Goal: Information Seeking & Learning: Learn about a topic

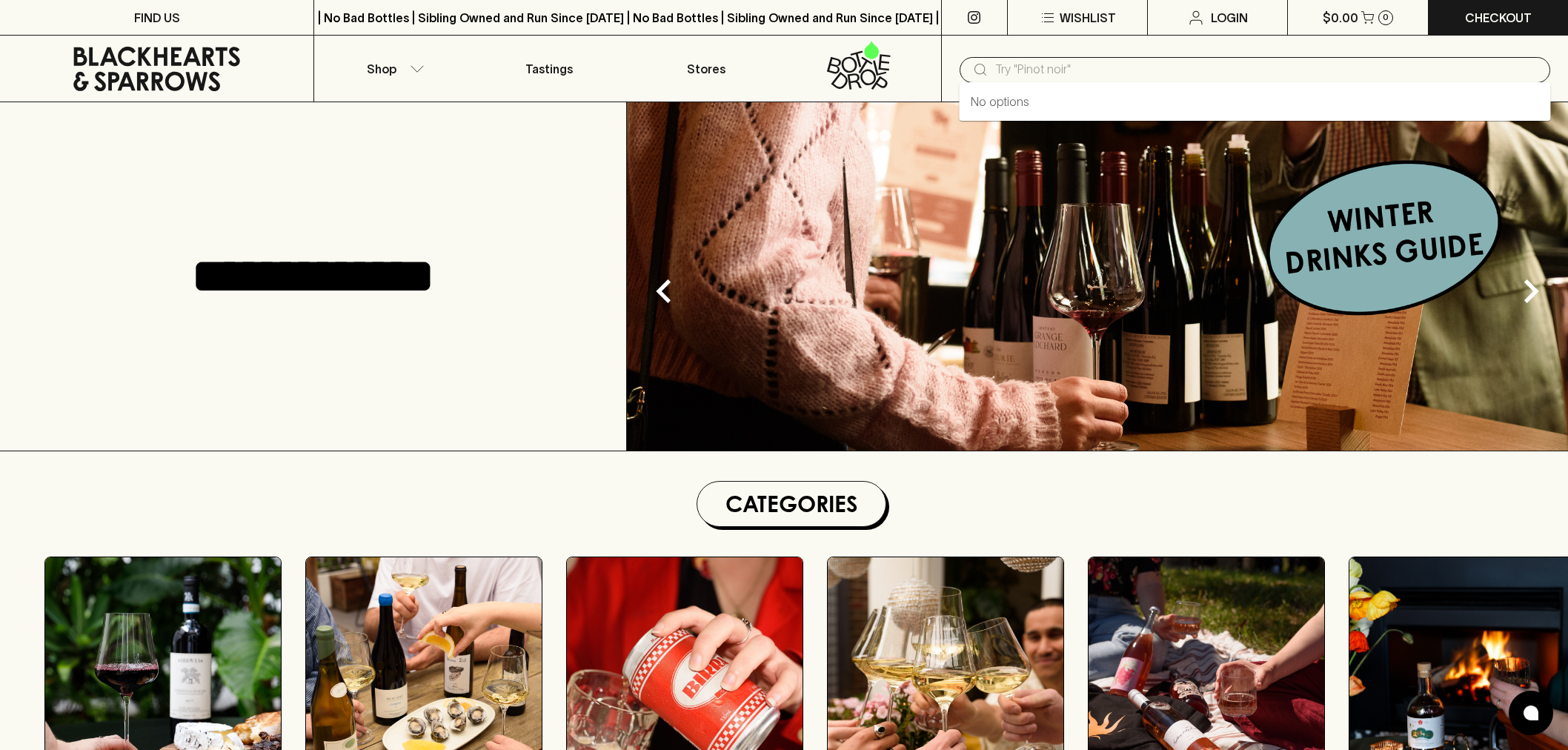
click at [1069, 68] on input "text" at bounding box center [1267, 70] width 543 height 24
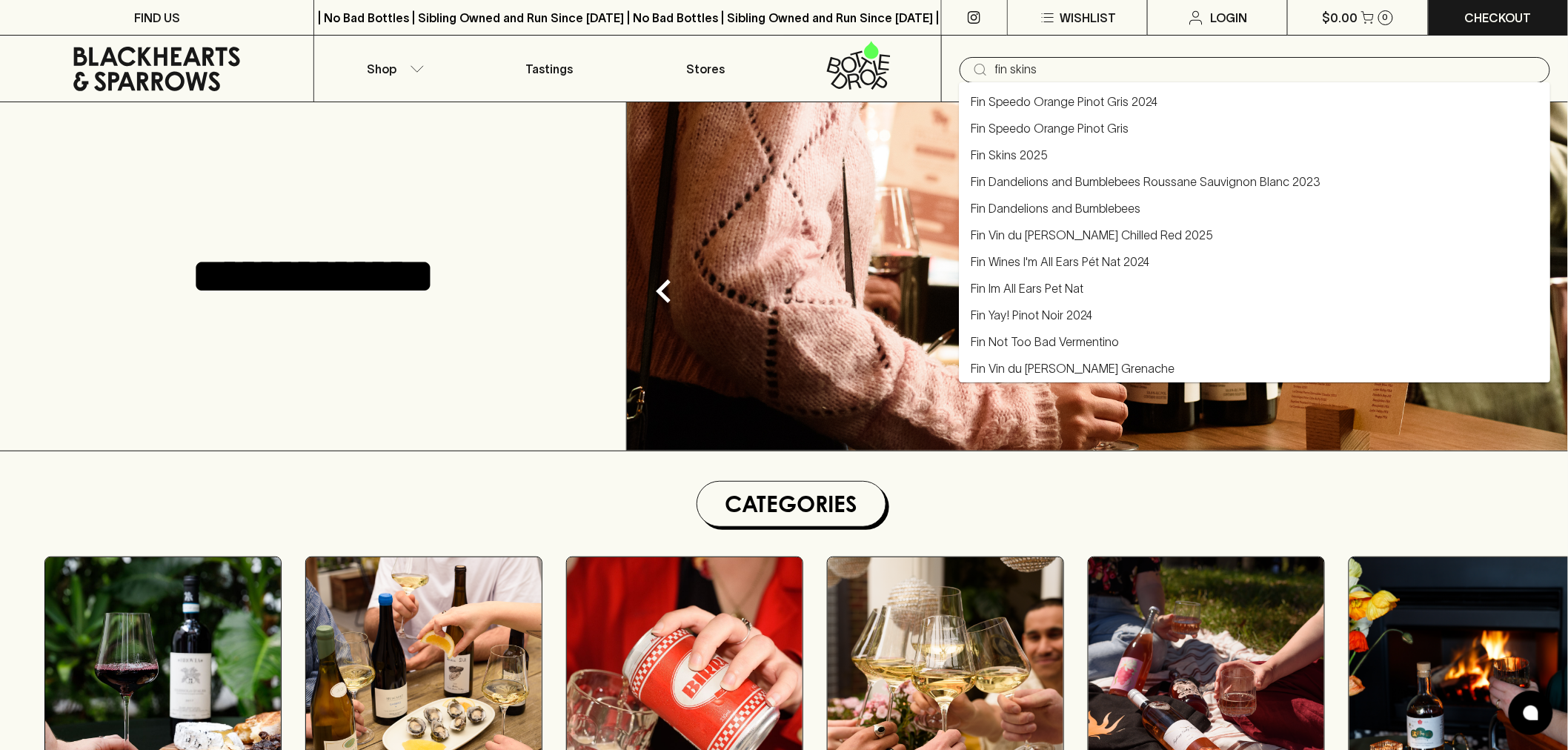
type input "fin skins"
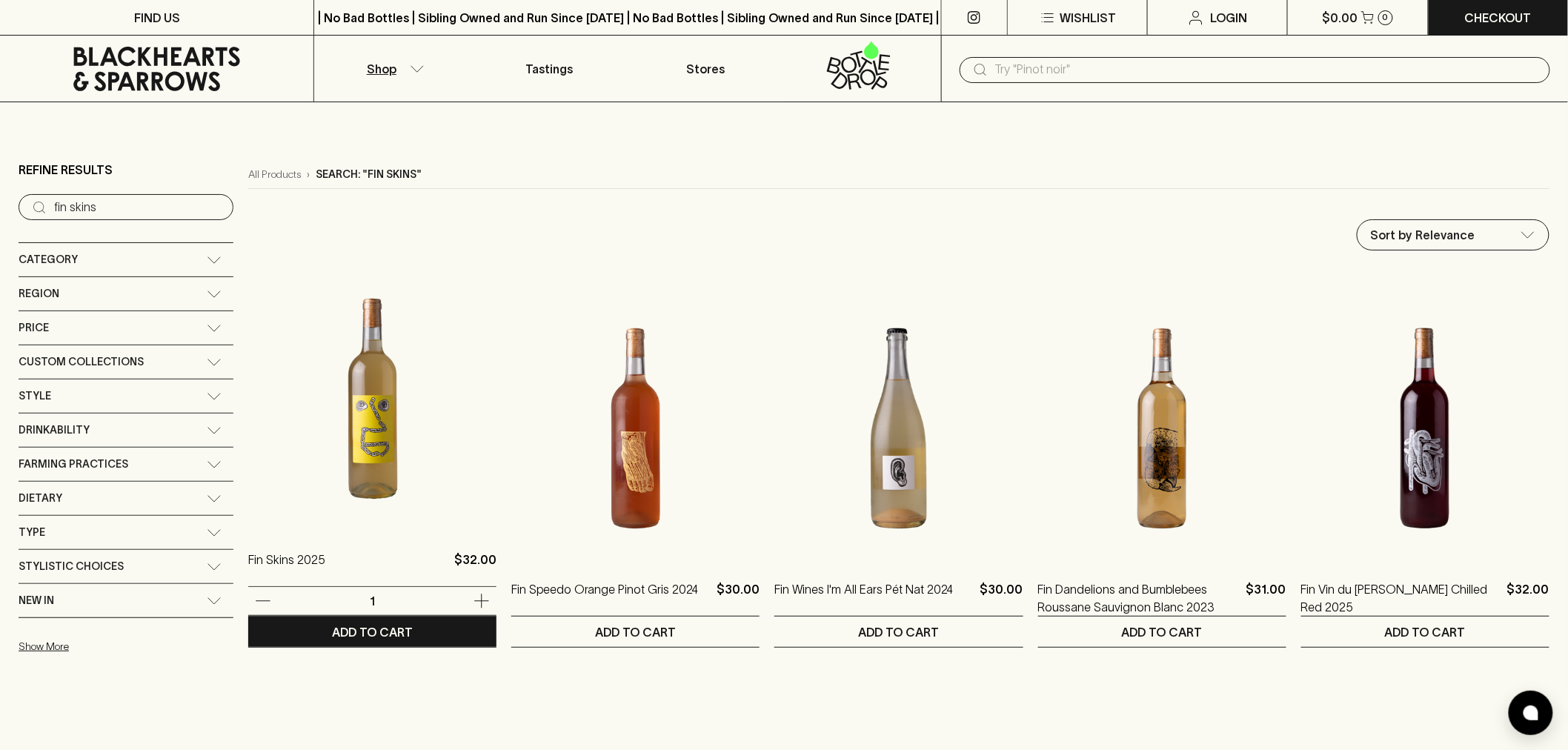
click at [351, 433] on img at bounding box center [372, 398] width 248 height 259
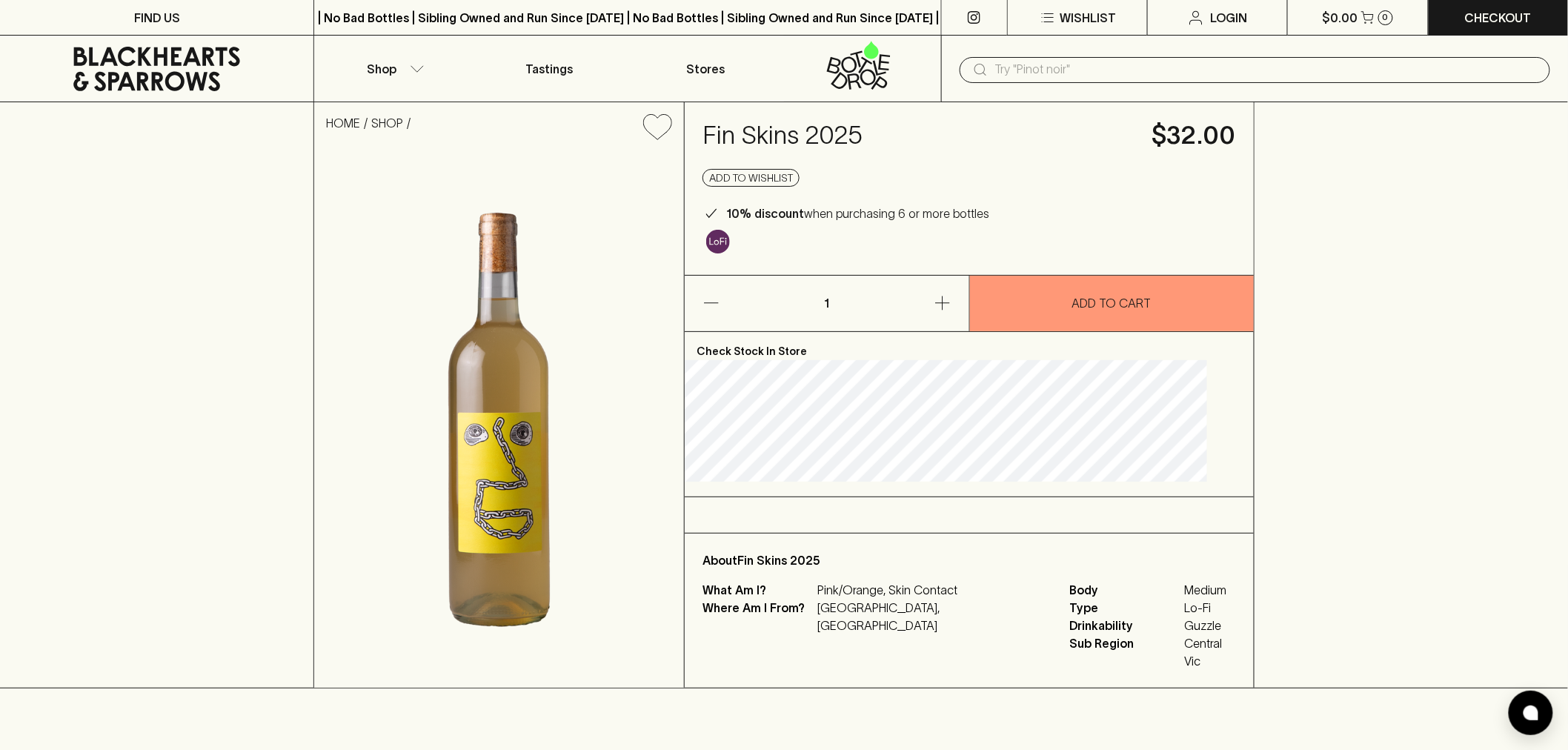
click at [1019, 70] on input "text" at bounding box center [1267, 70] width 543 height 24
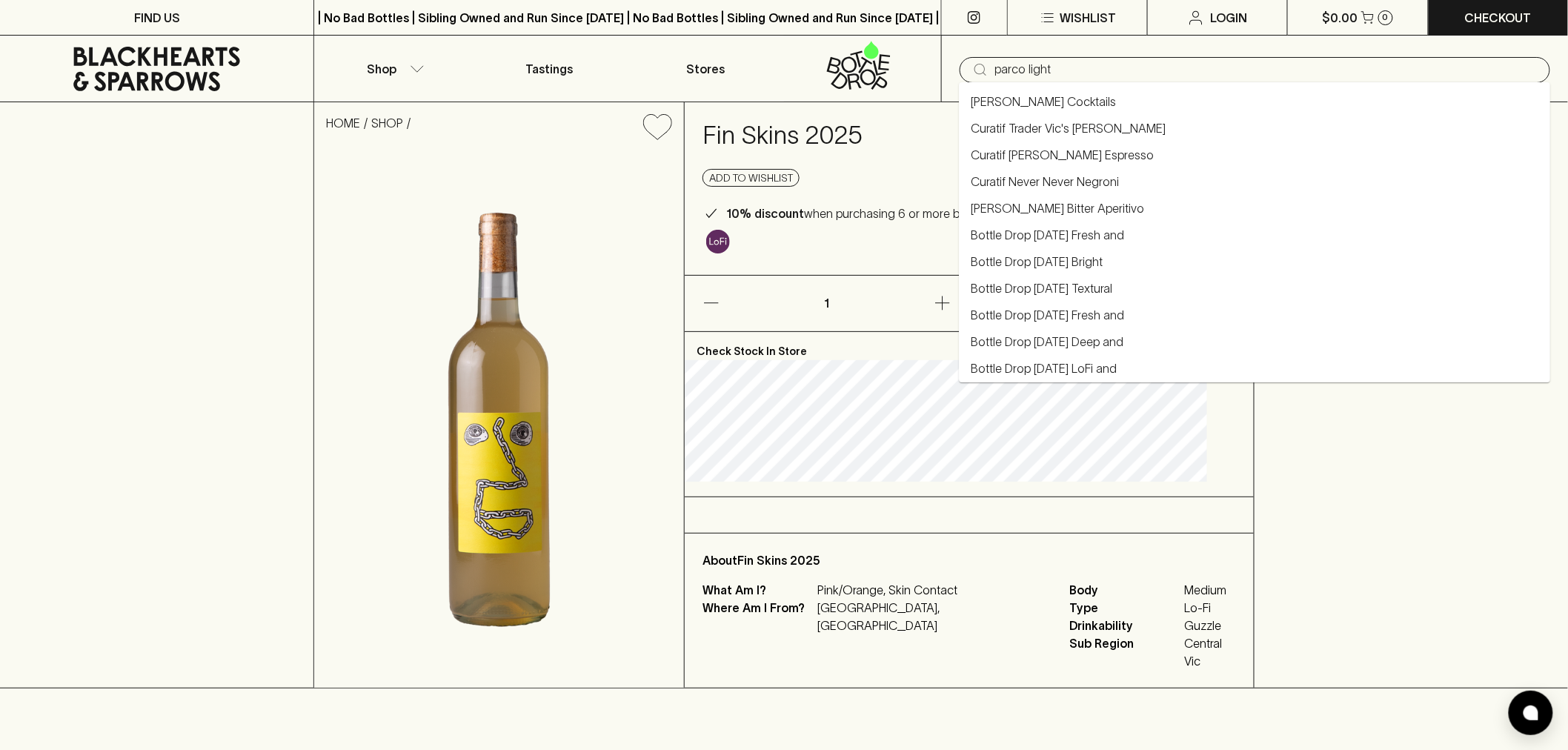
type input "parco light"
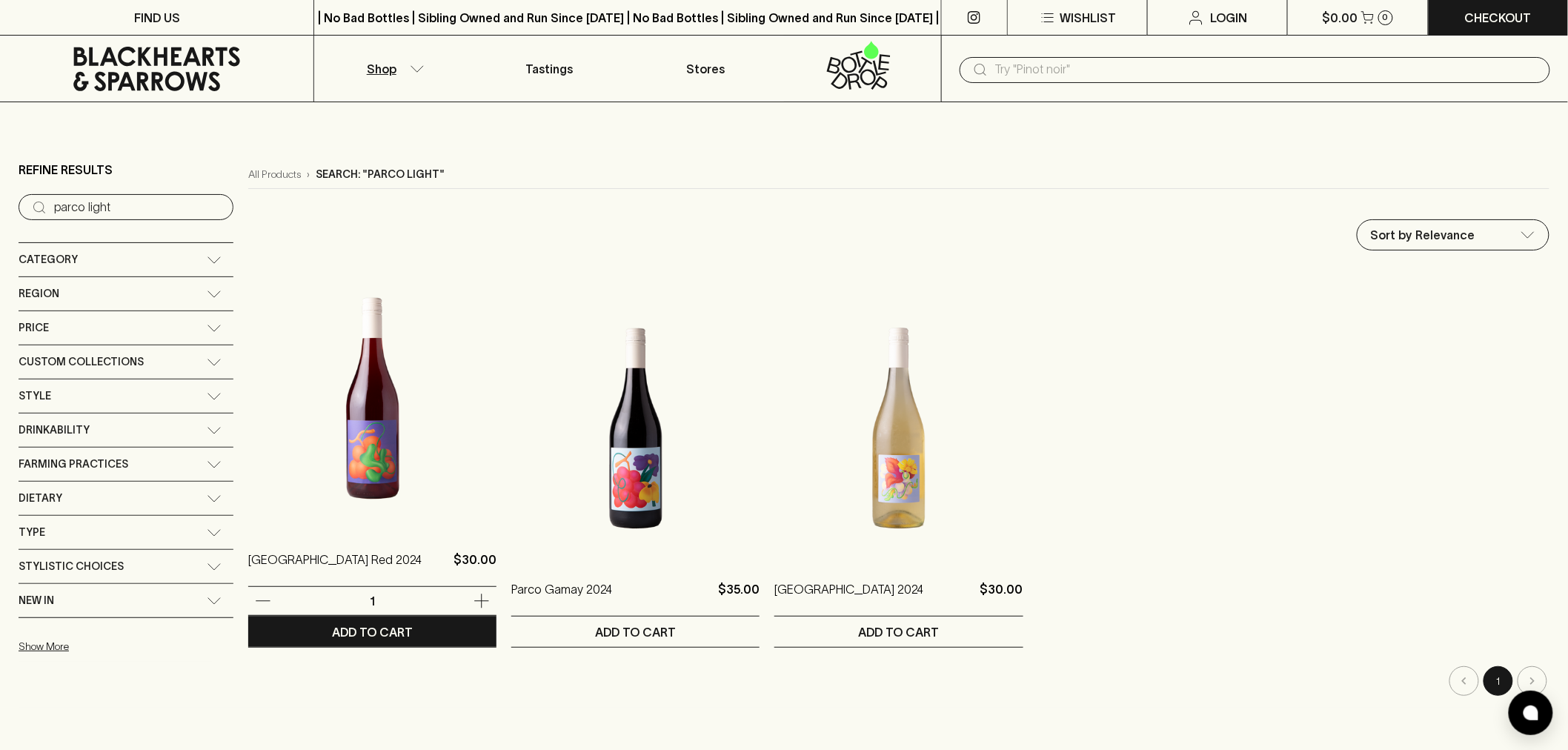
click at [361, 434] on img at bounding box center [372, 398] width 248 height 259
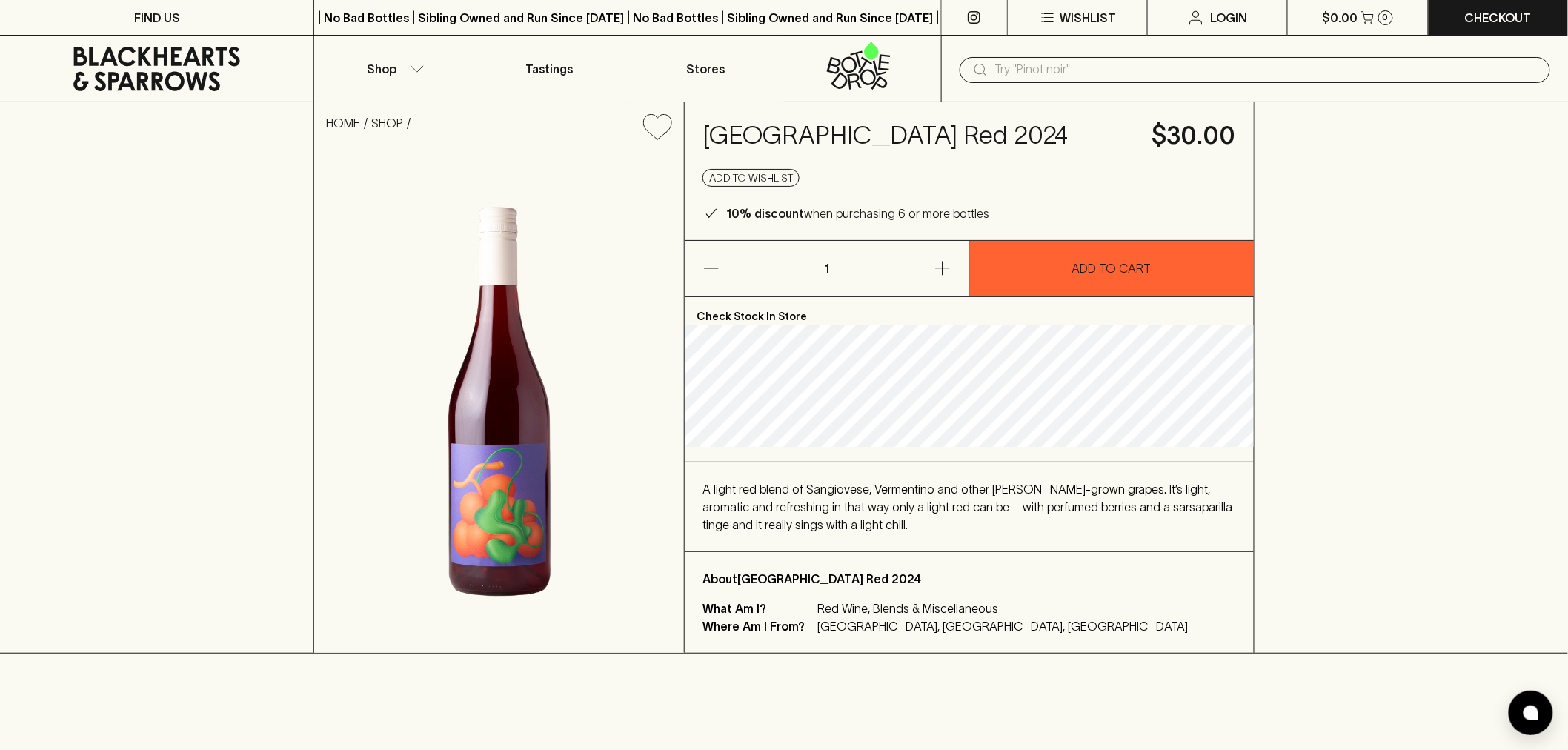
click at [1031, 62] on input "text" at bounding box center [1267, 70] width 543 height 24
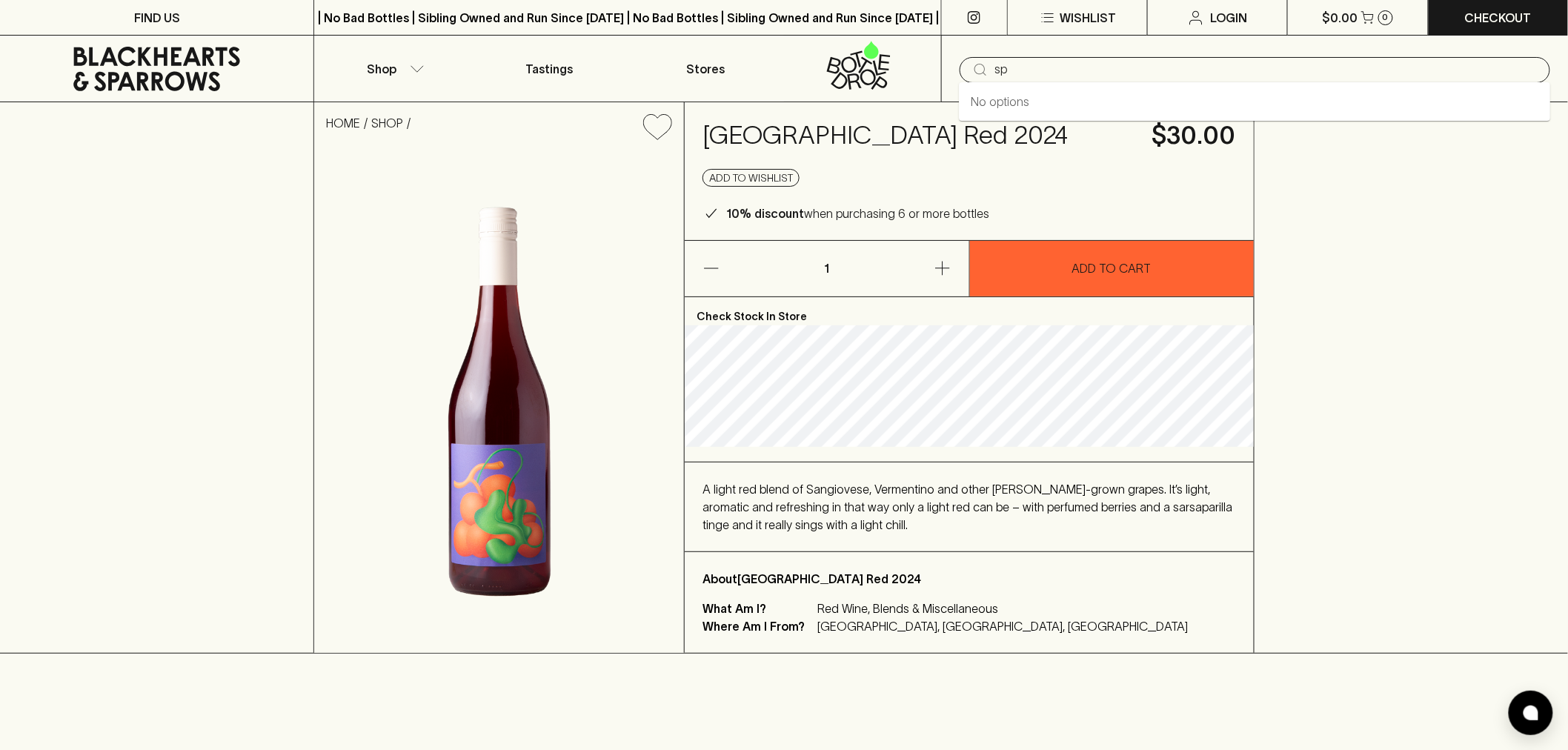
type input "s"
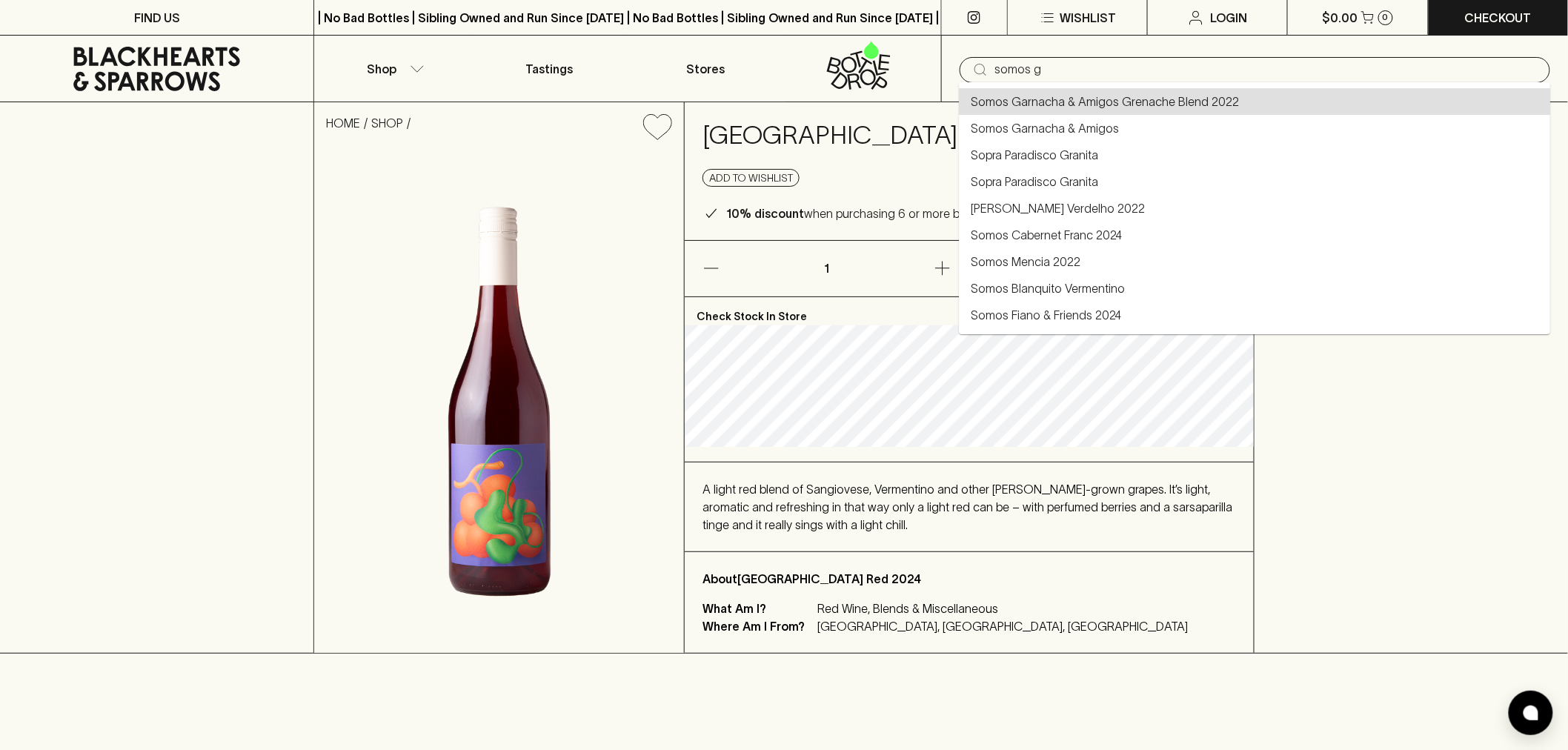
type input "Somos Garnacha & Amigos Grenache Blend 2022"
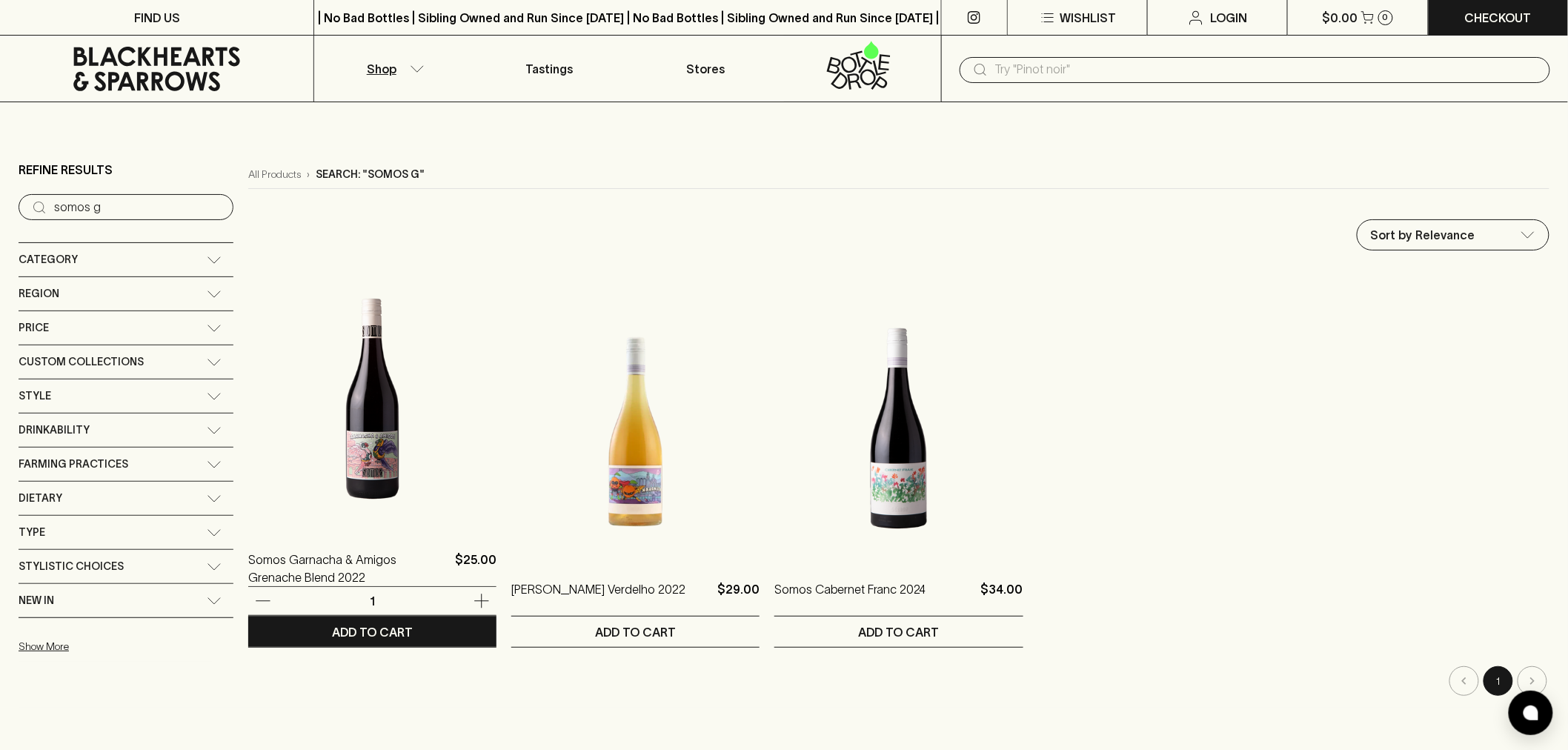
click at [351, 475] on img at bounding box center [372, 398] width 248 height 259
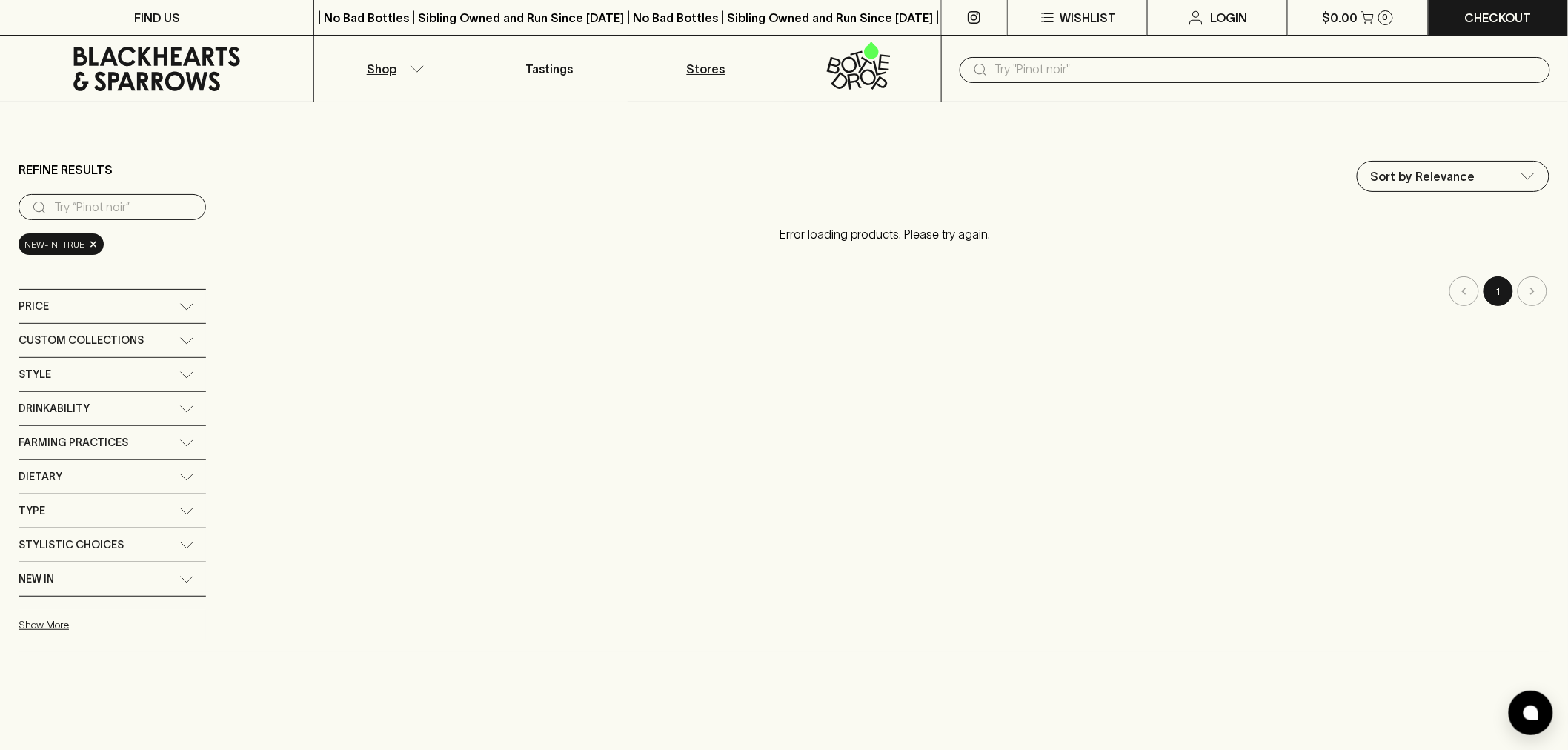
click at [690, 79] on link "Stores" at bounding box center [706, 68] width 156 height 66
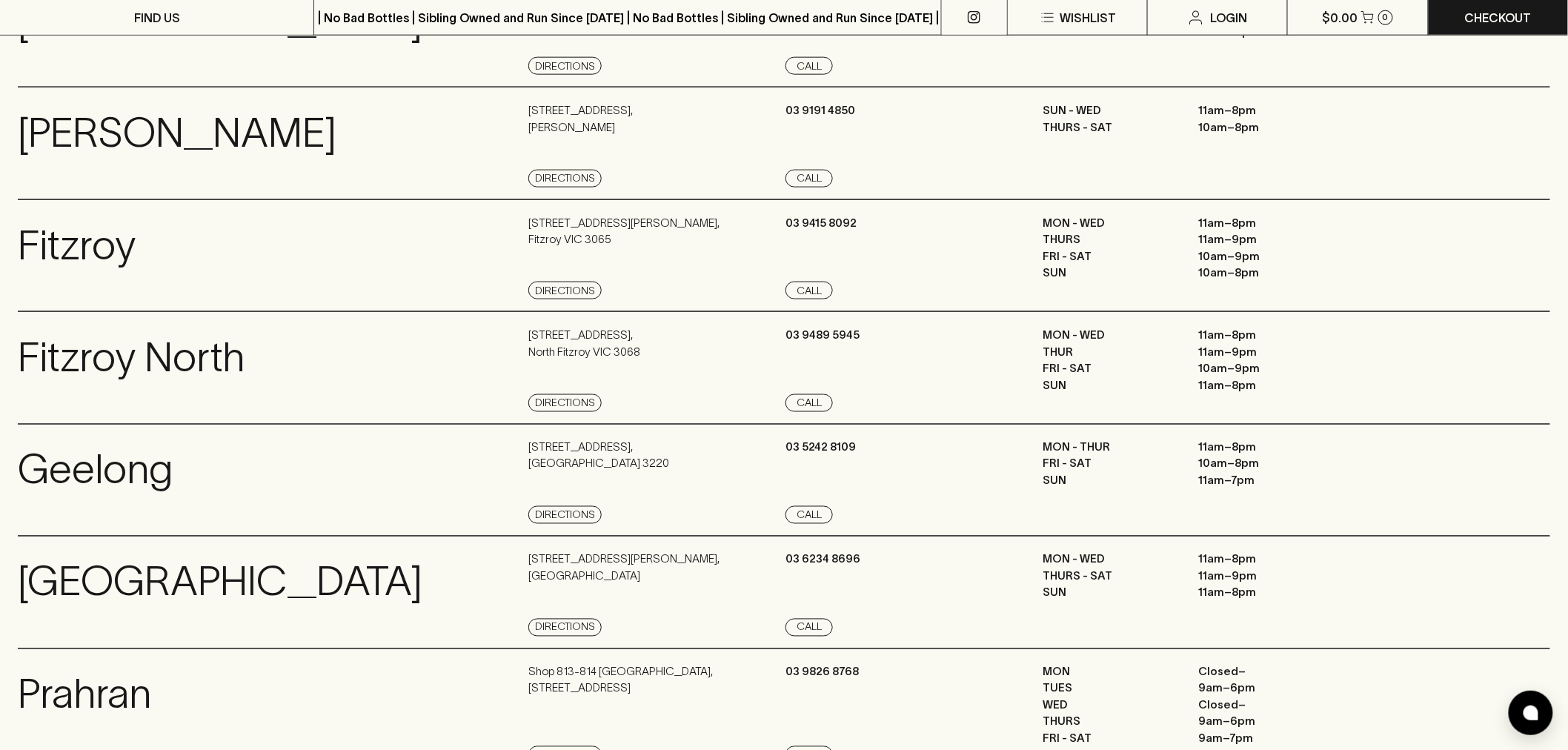
scroll to position [1152, 0]
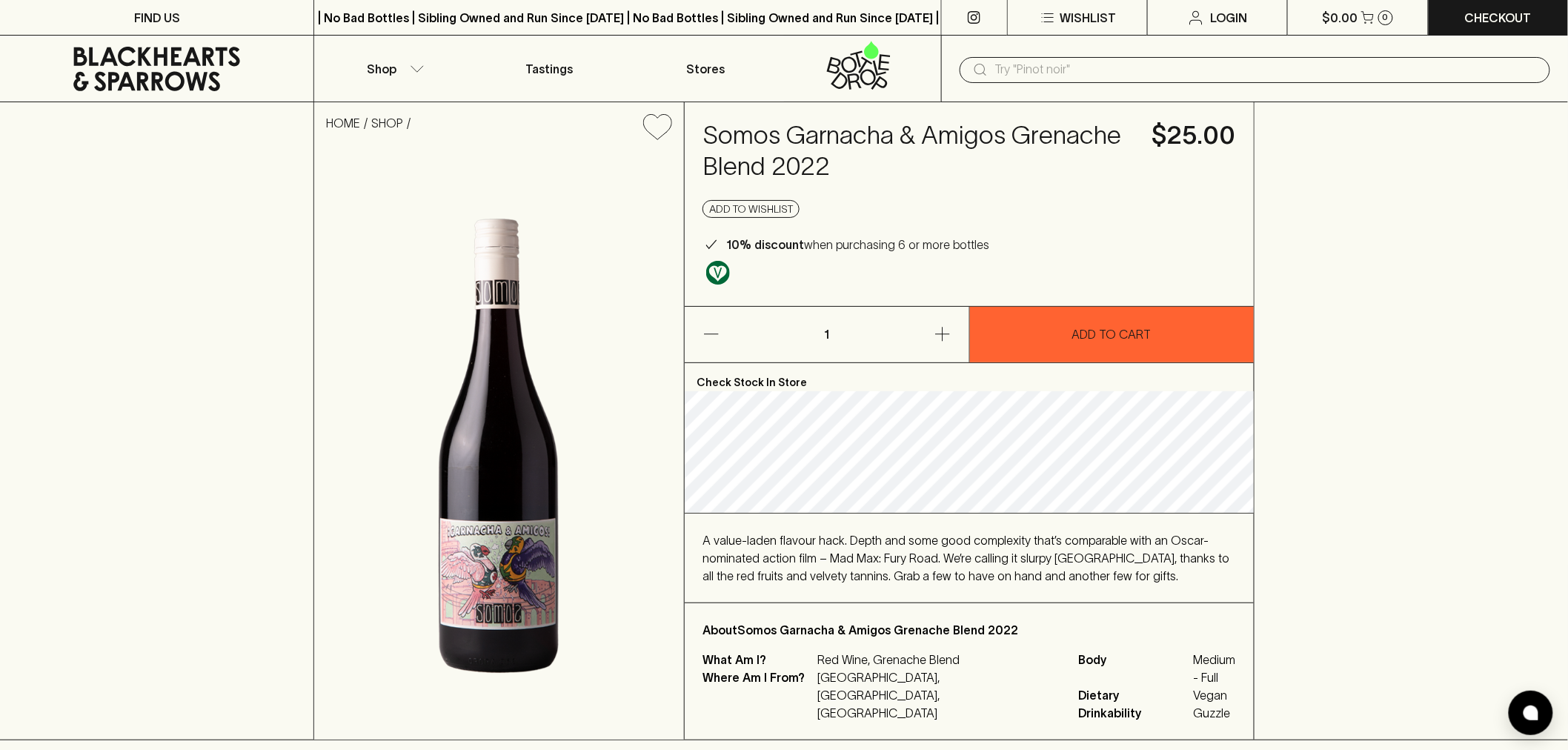
click at [1032, 159] on h4 "Somos Garnacha & Amigos Grenache Blend 2022" at bounding box center [919, 151] width 432 height 62
click at [835, 168] on h4 "Somos Garnacha & Amigos Grenache Blend 2022" at bounding box center [919, 151] width 432 height 62
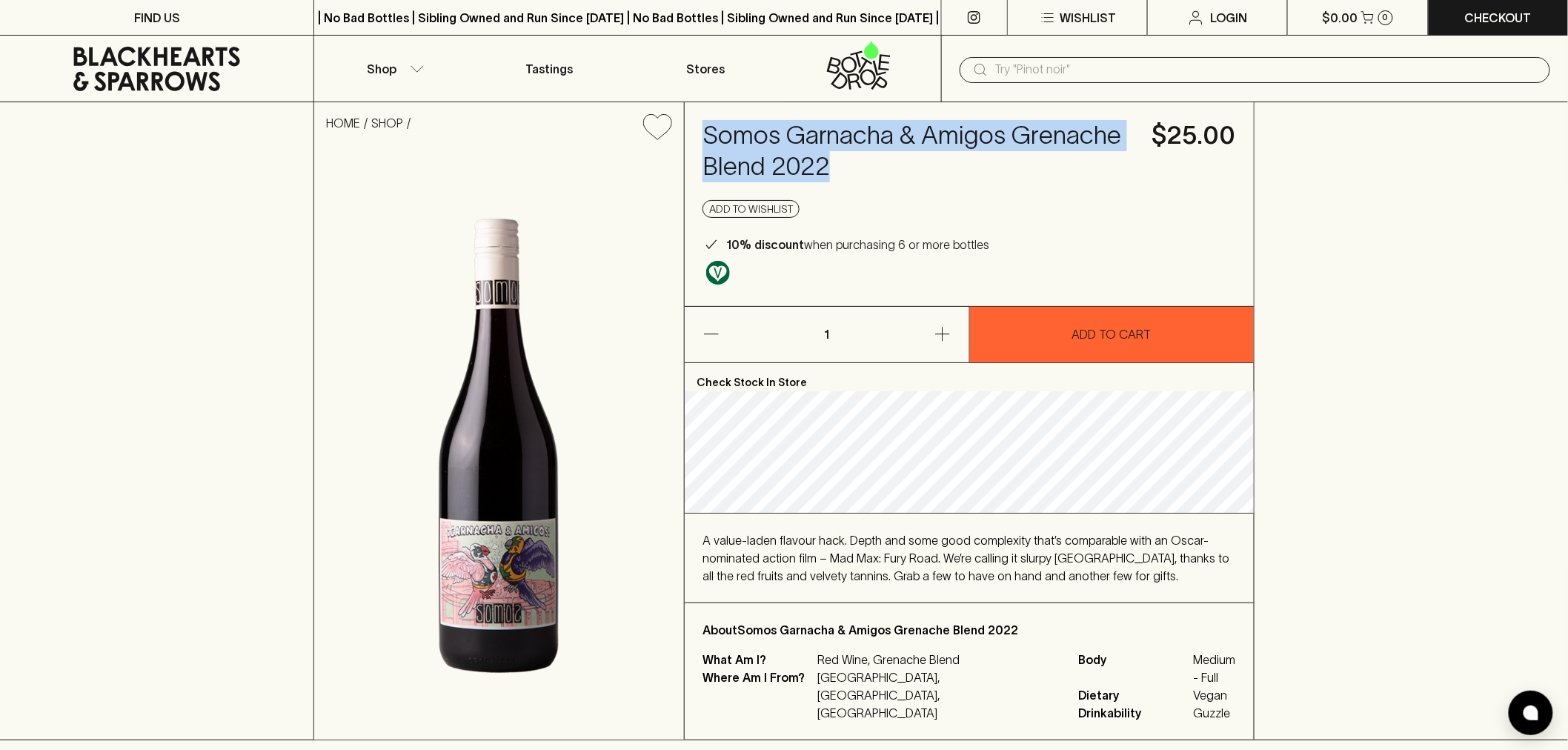
drag, startPoint x: 828, startPoint y: 164, endPoint x: 705, endPoint y: 131, distance: 127.3
click at [705, 131] on h4 "Somos Garnacha & Amigos Grenache Blend 2022" at bounding box center [919, 151] width 432 height 62
click at [819, 164] on h4 "Somos Garnacha & Amigos Grenache Blend 2022" at bounding box center [919, 151] width 432 height 62
drag, startPoint x: 836, startPoint y: 172, endPoint x: 707, endPoint y: 134, distance: 134.5
click at [707, 134] on h4 "Somos Garnacha & Amigos Grenache Blend 2022" at bounding box center [919, 151] width 432 height 62
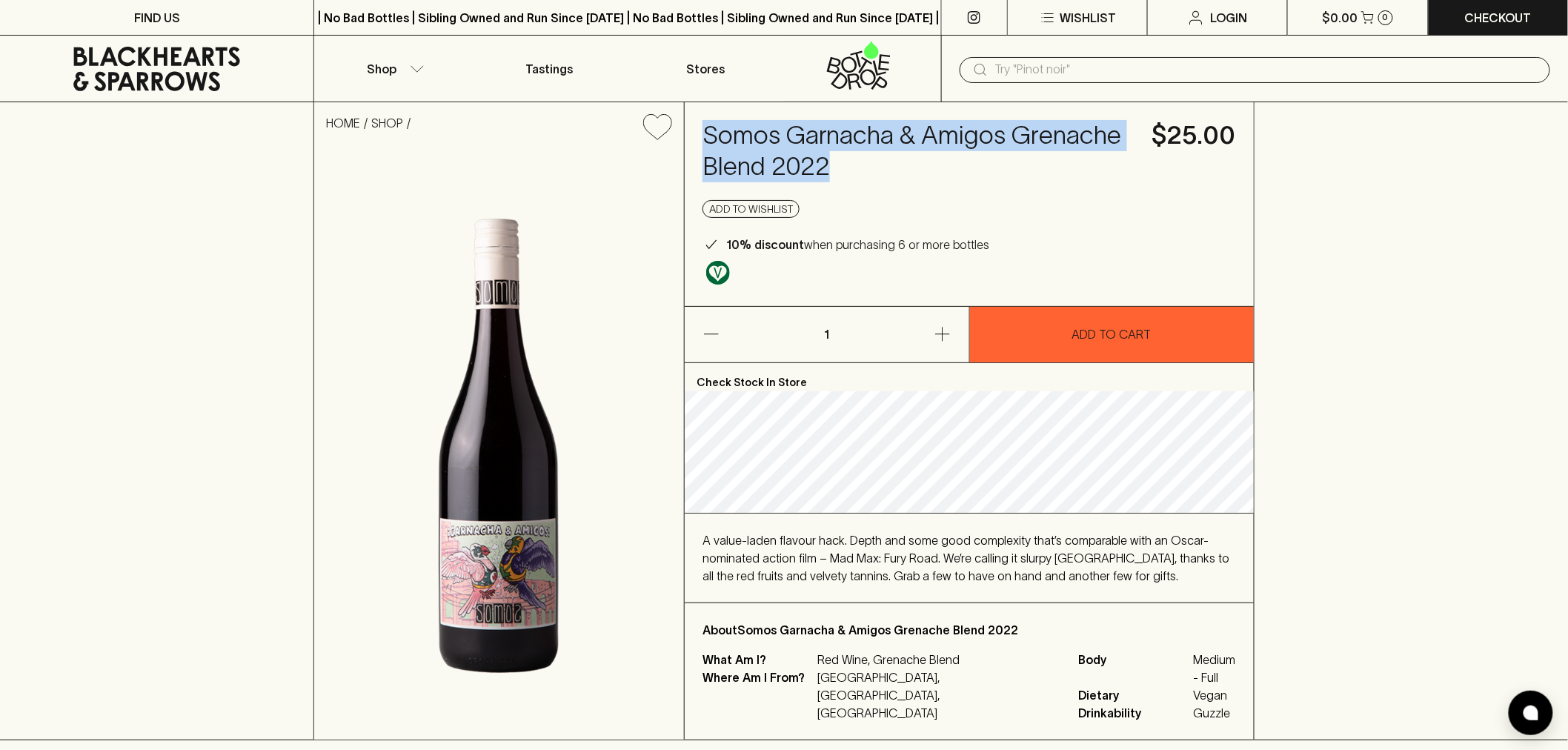
copy h4 "Somos Garnacha & Amigos Grenache Blend 2022"
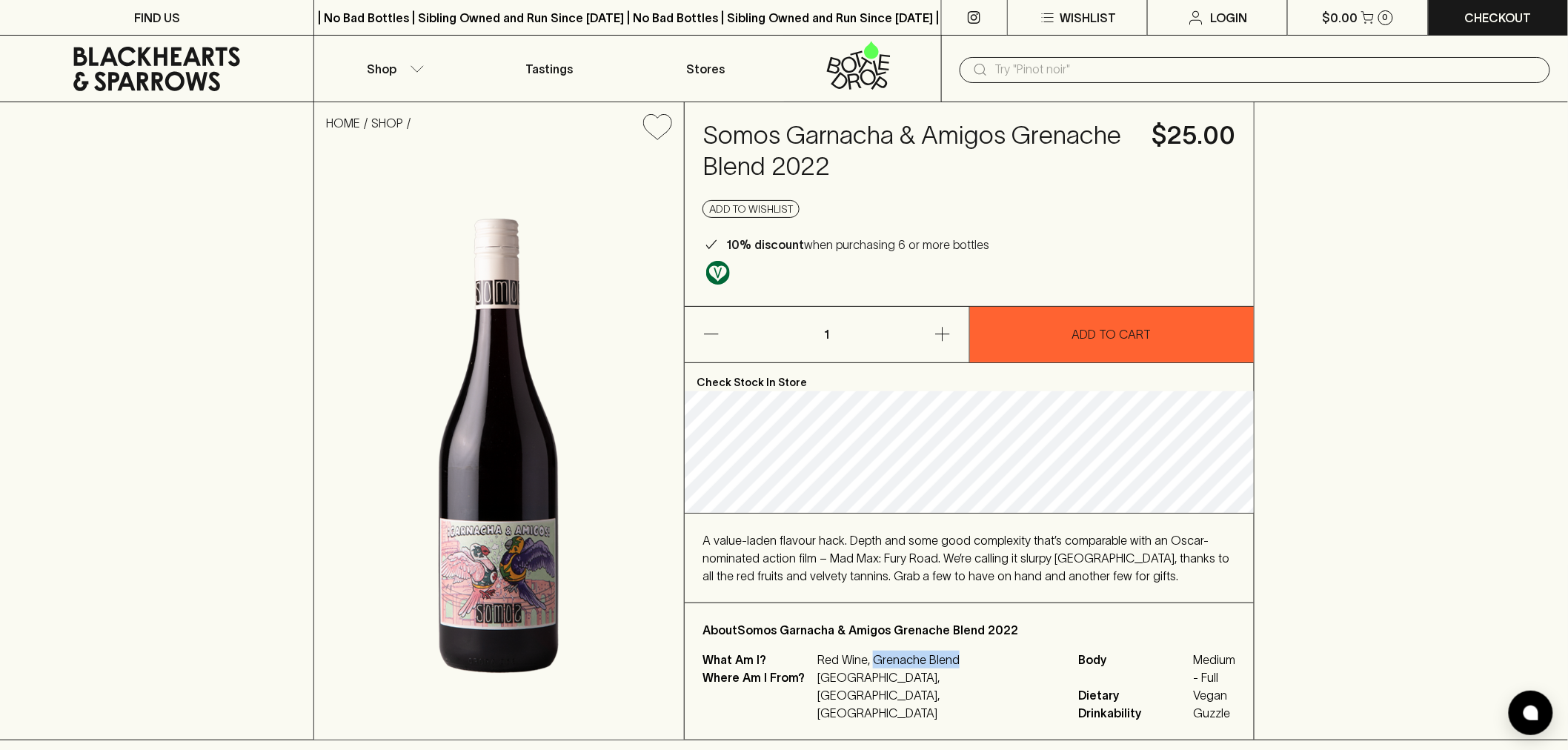
drag, startPoint x: 969, startPoint y: 660, endPoint x: 874, endPoint y: 660, distance: 95.0
click at [874, 660] on p "Red Wine, Grenache Blend" at bounding box center [940, 660] width 244 height 18
copy p "Grenache Blend"
click at [982, 668] on p "[GEOGRAPHIC_DATA], [GEOGRAPHIC_DATA], [GEOGRAPHIC_DATA]" at bounding box center [940, 694] width 244 height 53
drag, startPoint x: 1016, startPoint y: 676, endPoint x: 951, endPoint y: 676, distance: 65.0
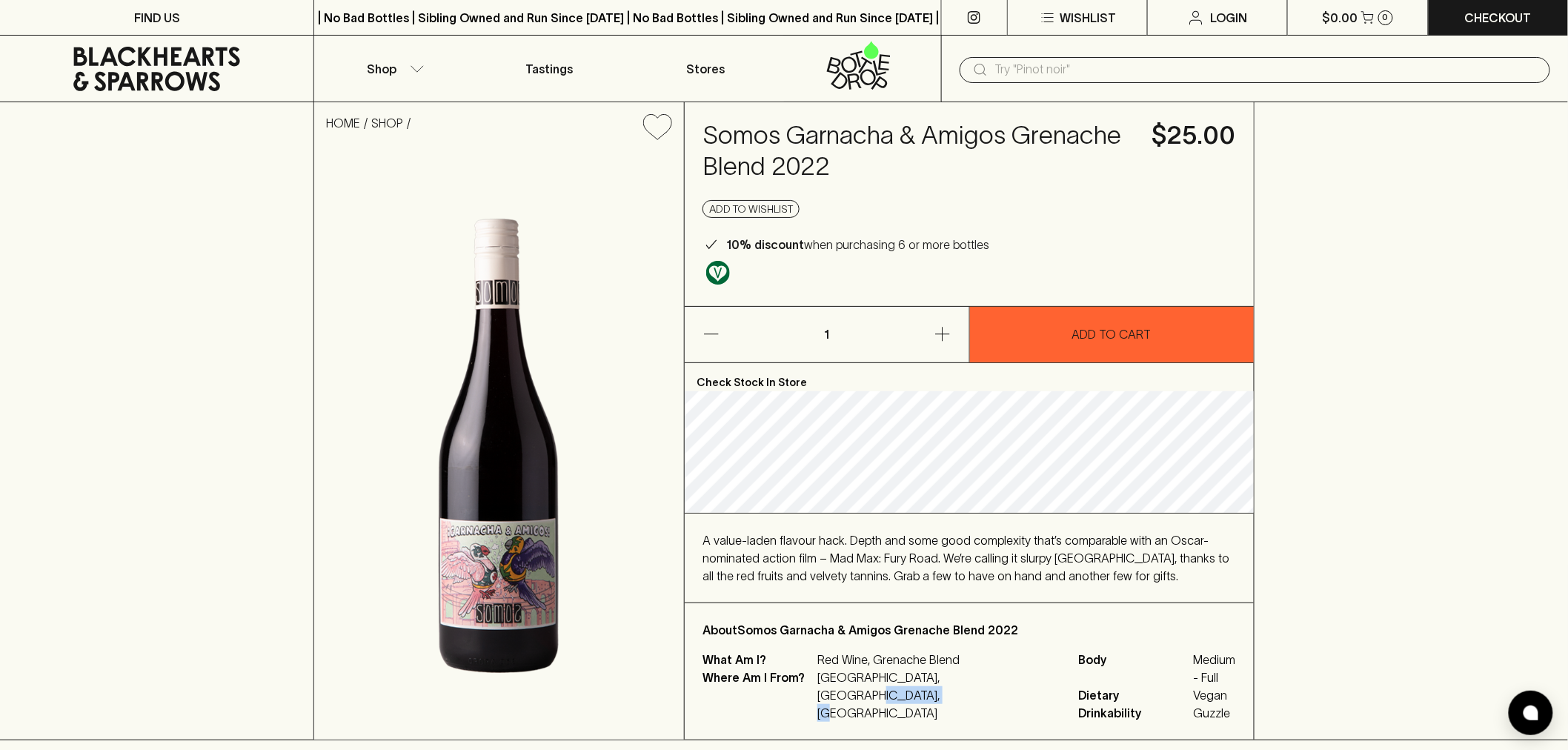
click at [951, 676] on div "What Am I? Red Wine, Grenache Blend Where Am I From? Australia, South Australia…" at bounding box center [970, 686] width 534 height 71
copy p "Mclaren Vale"
click at [1115, 576] on div "A value-laden flavour hack. Depth and some good complexity that’s comparable wi…" at bounding box center [970, 558] width 534 height 53
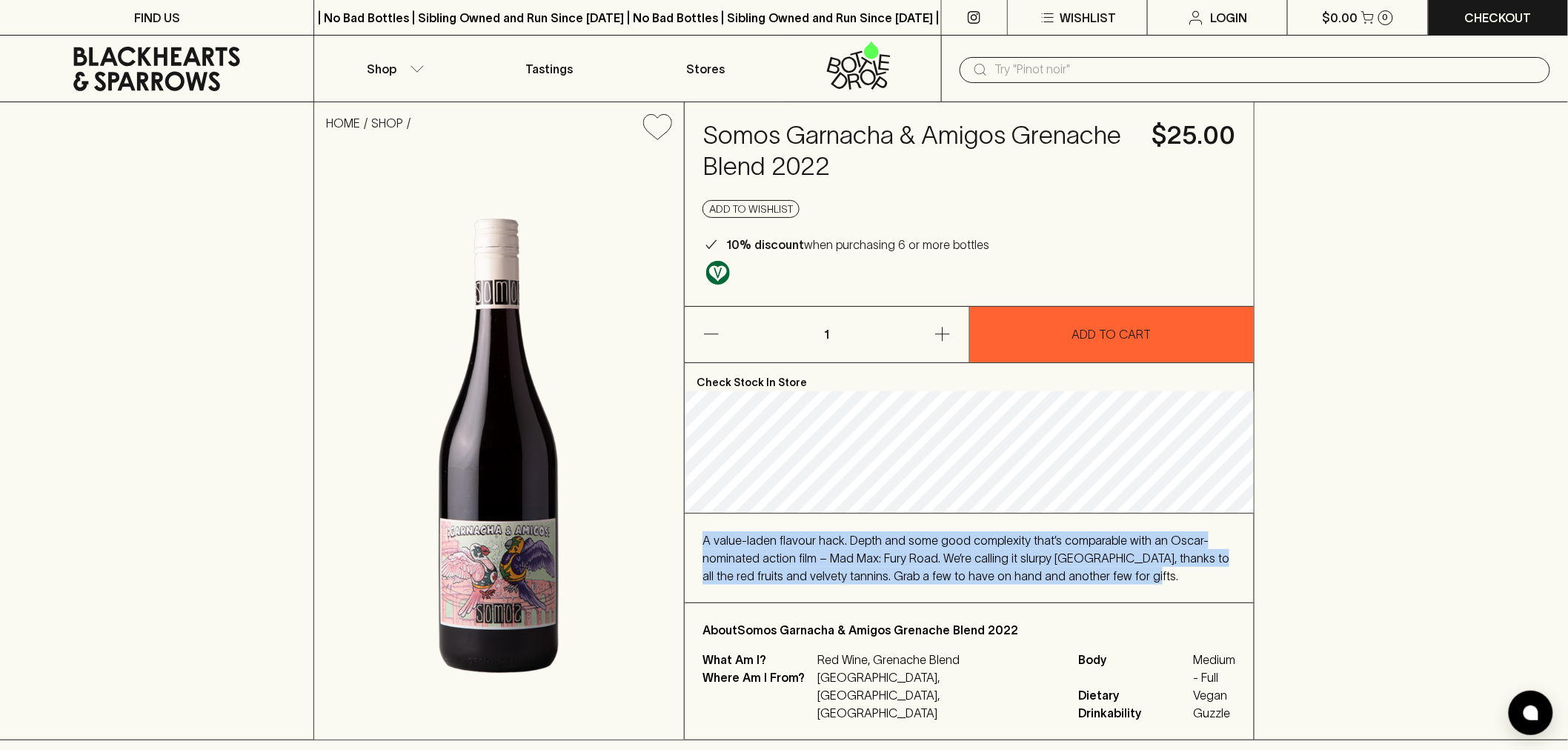
drag, startPoint x: 1115, startPoint y: 576, endPoint x: 695, endPoint y: 534, distance: 422.1
click at [695, 534] on div "A value-laden flavour hack. Depth and some good complexity that’s comparable wi…" at bounding box center [969, 558] width 569 height 89
copy span "A value-laden flavour hack. Depth and some good complexity that’s comparable wi…"
click at [944, 552] on span "A value-laden flavour hack. Depth and some good complexity that’s comparable wi…" at bounding box center [966, 558] width 527 height 49
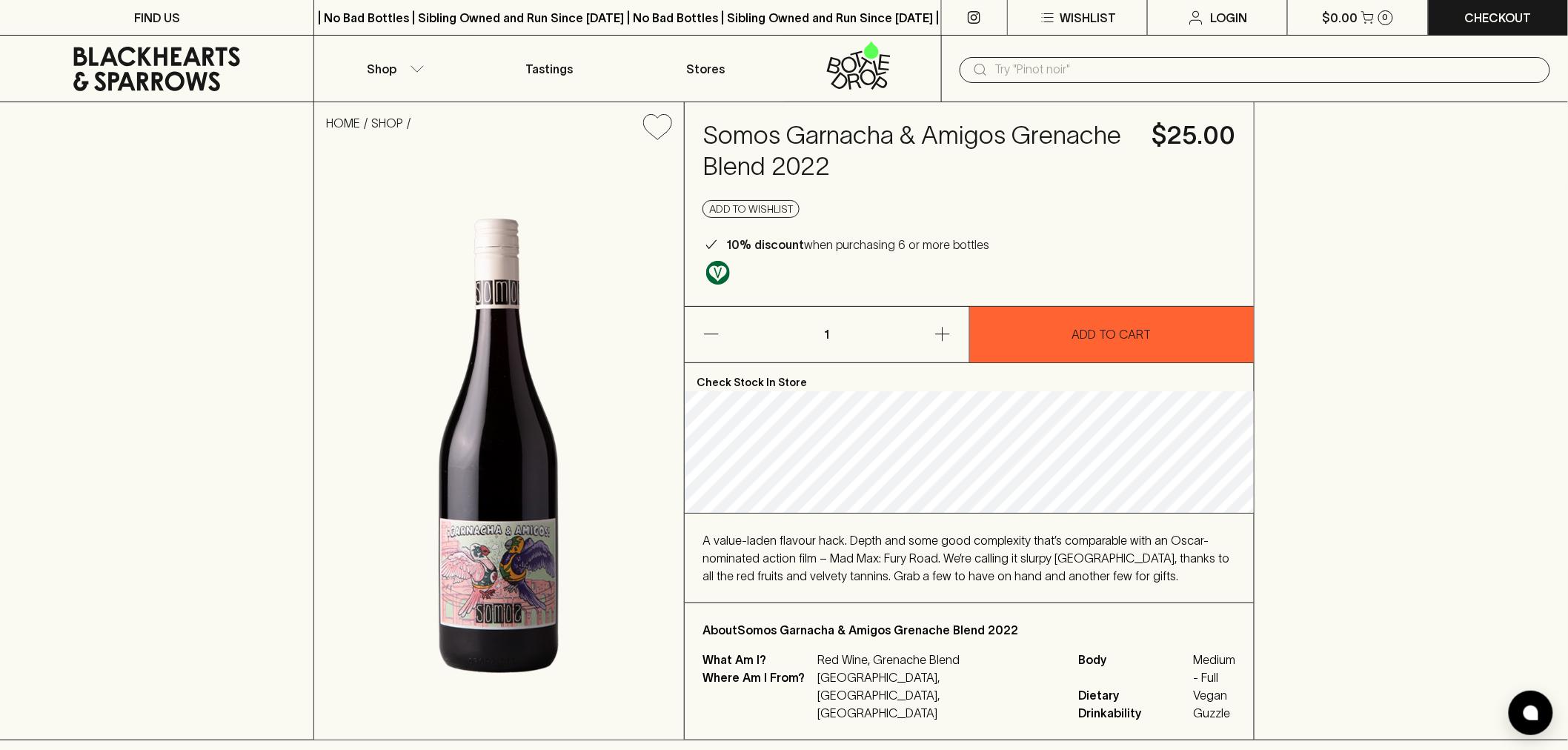
click at [134, 68] on icon at bounding box center [156, 68] width 291 height 44
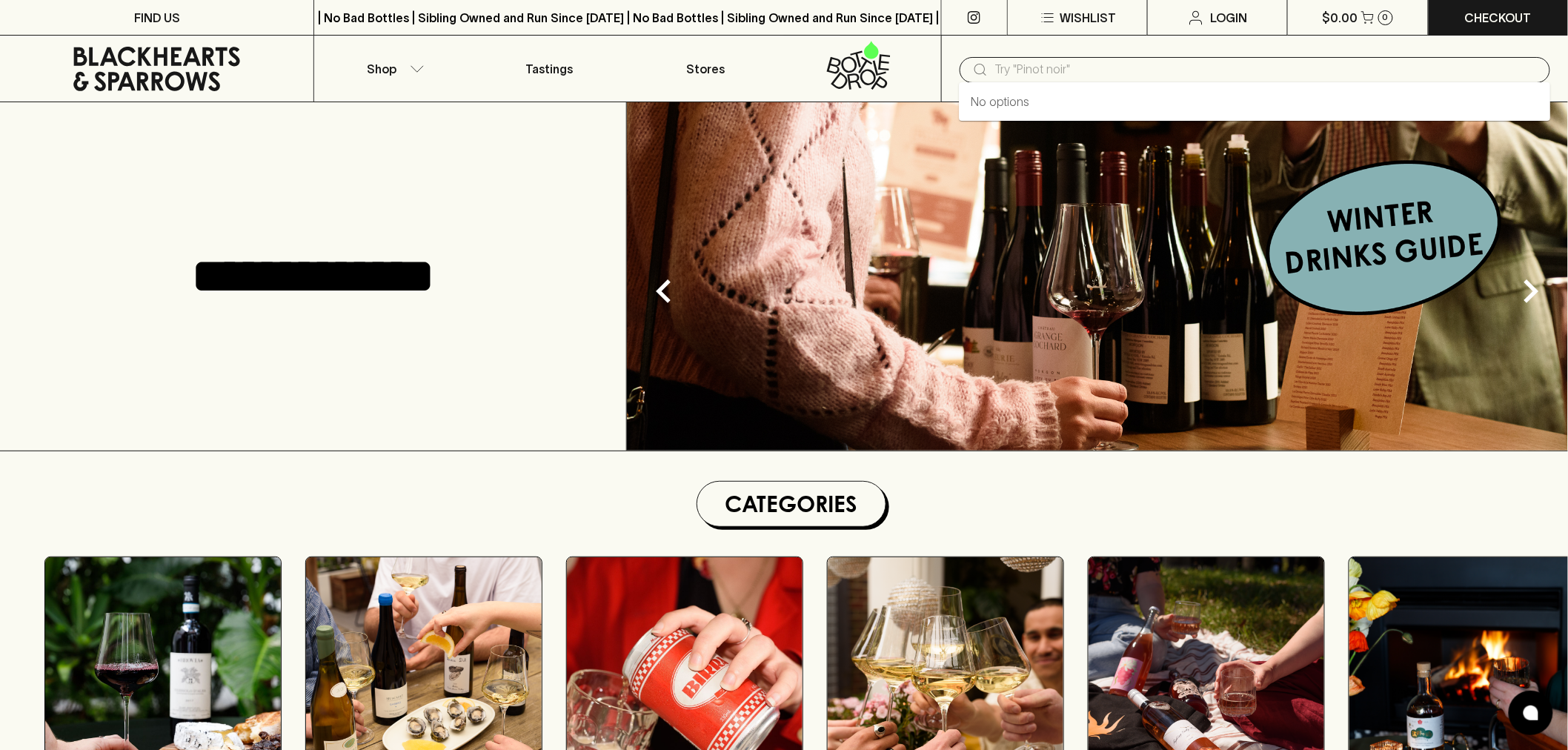
click at [1078, 62] on input "text" at bounding box center [1267, 70] width 543 height 24
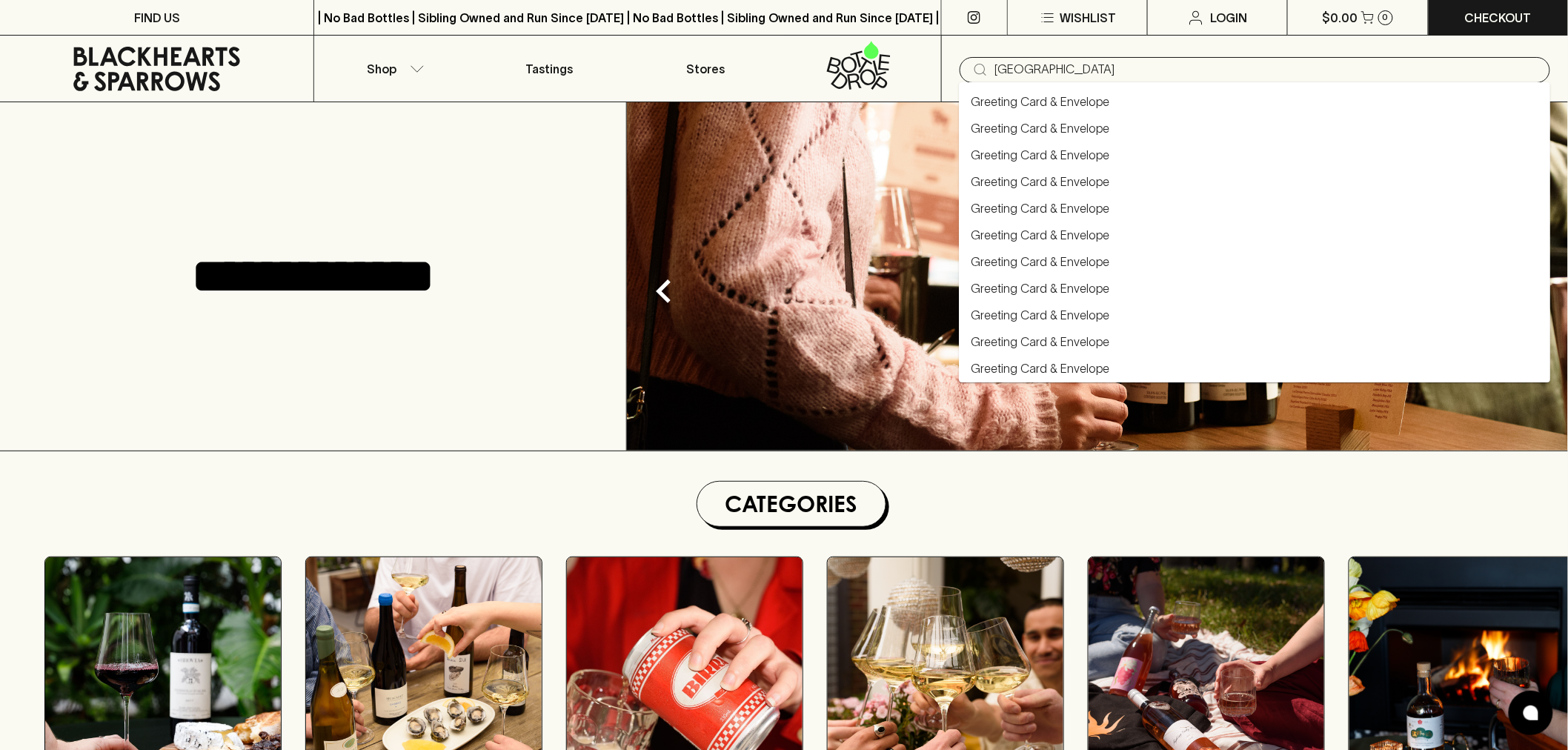
type input "germany"
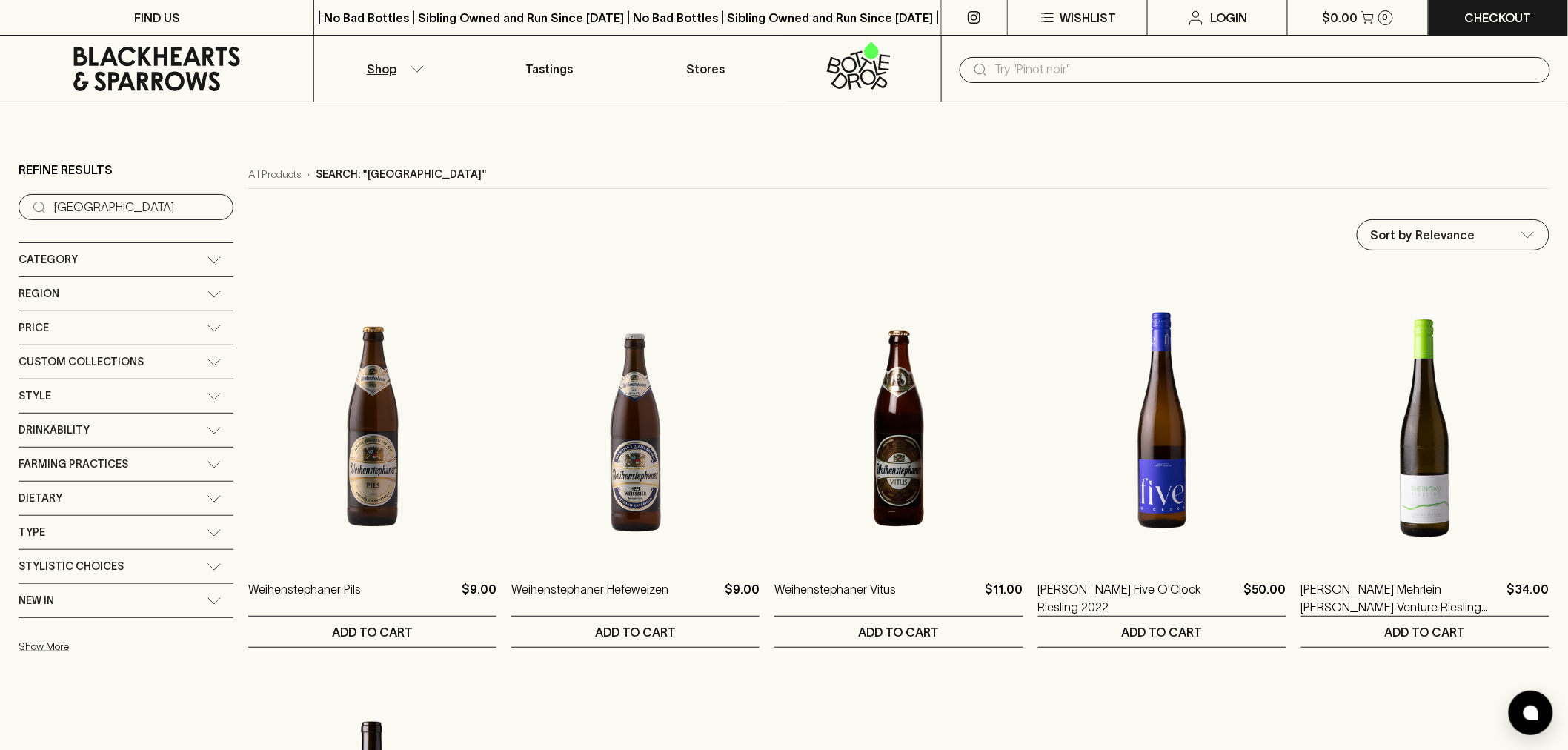
click at [1122, 71] on input "text" at bounding box center [1267, 70] width 543 height 24
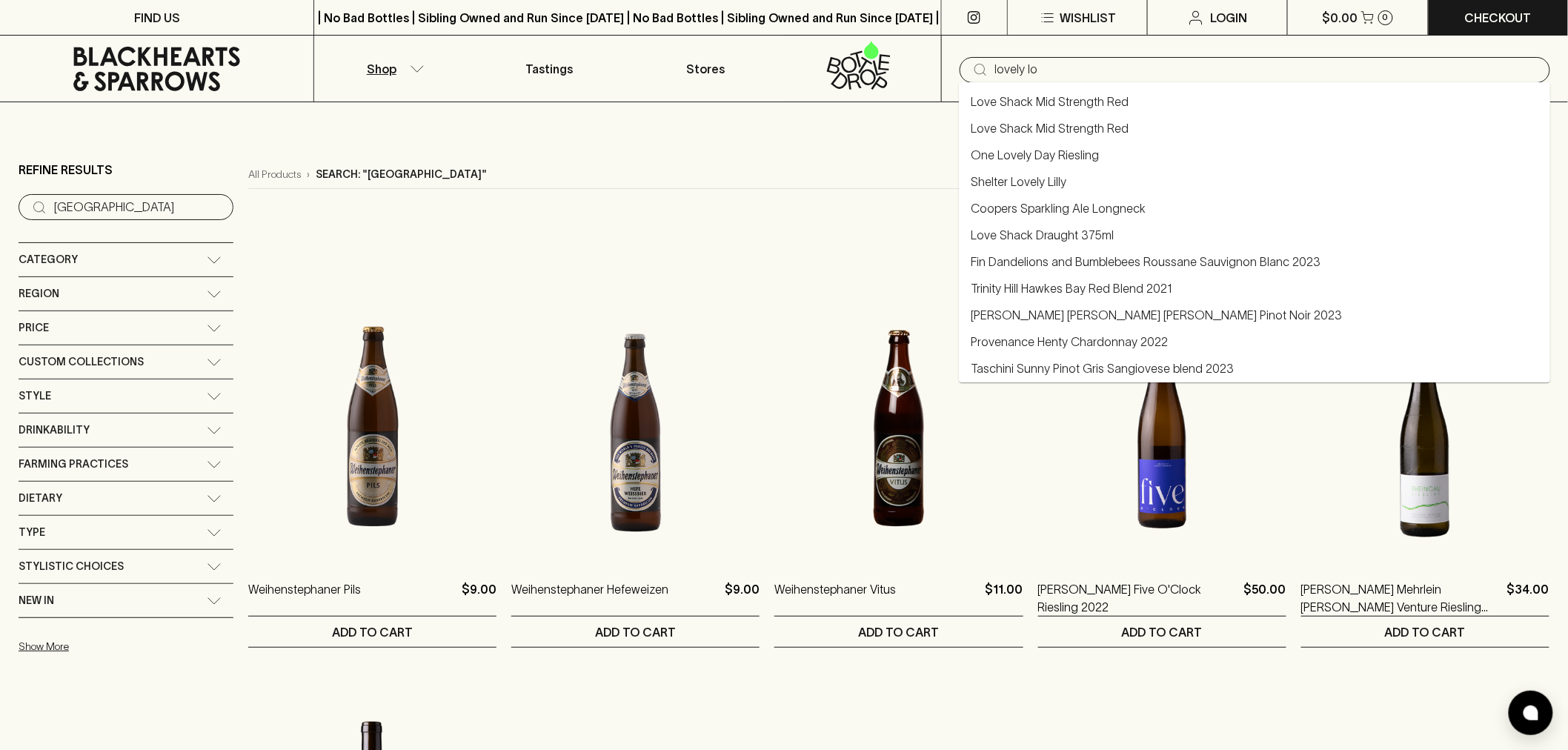
click at [1021, 174] on link "Shelter Lovely Lilly" at bounding box center [1019, 182] width 95 height 18
type input "Shelter Lovely Lilly"
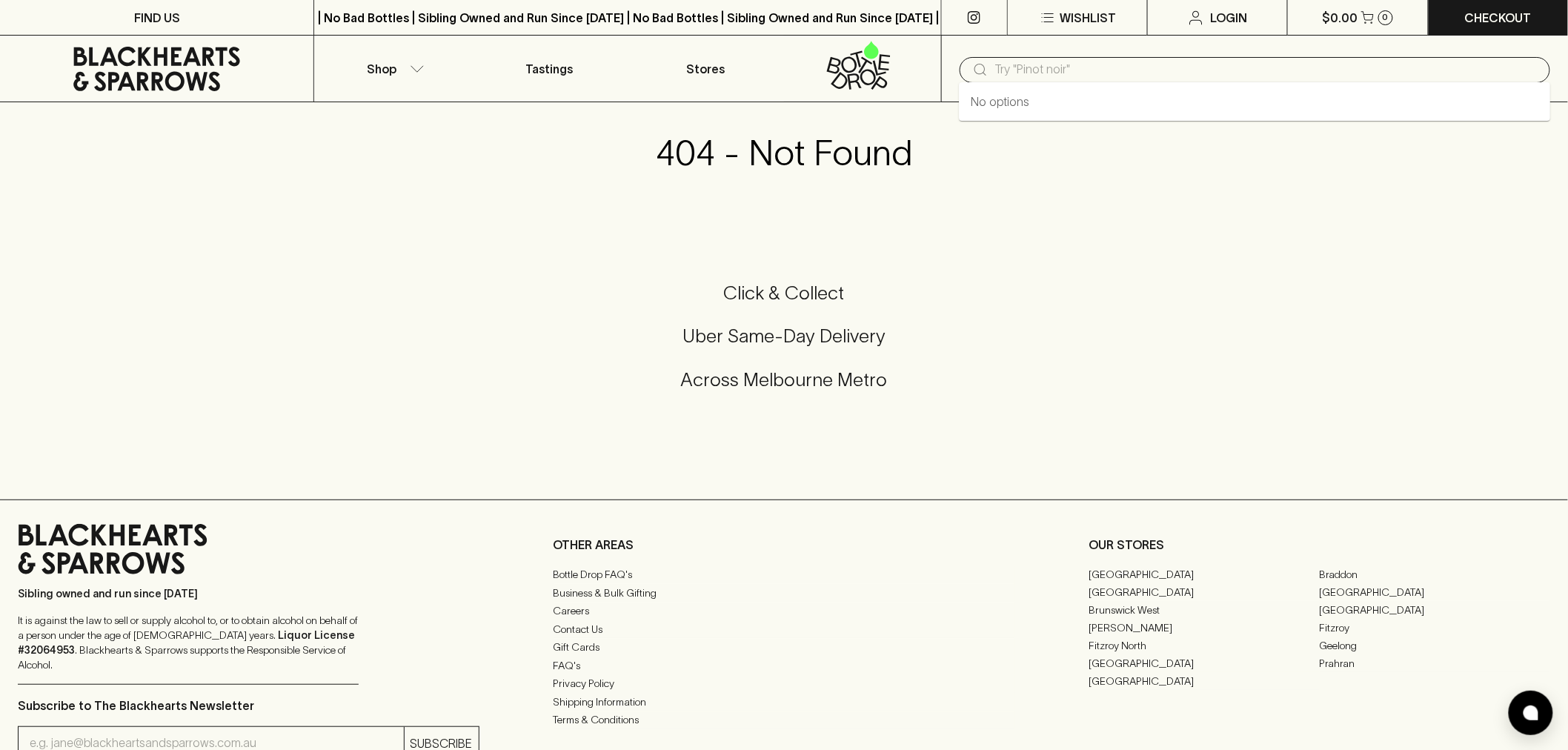
click at [1066, 65] on input "text" at bounding box center [1267, 70] width 543 height 24
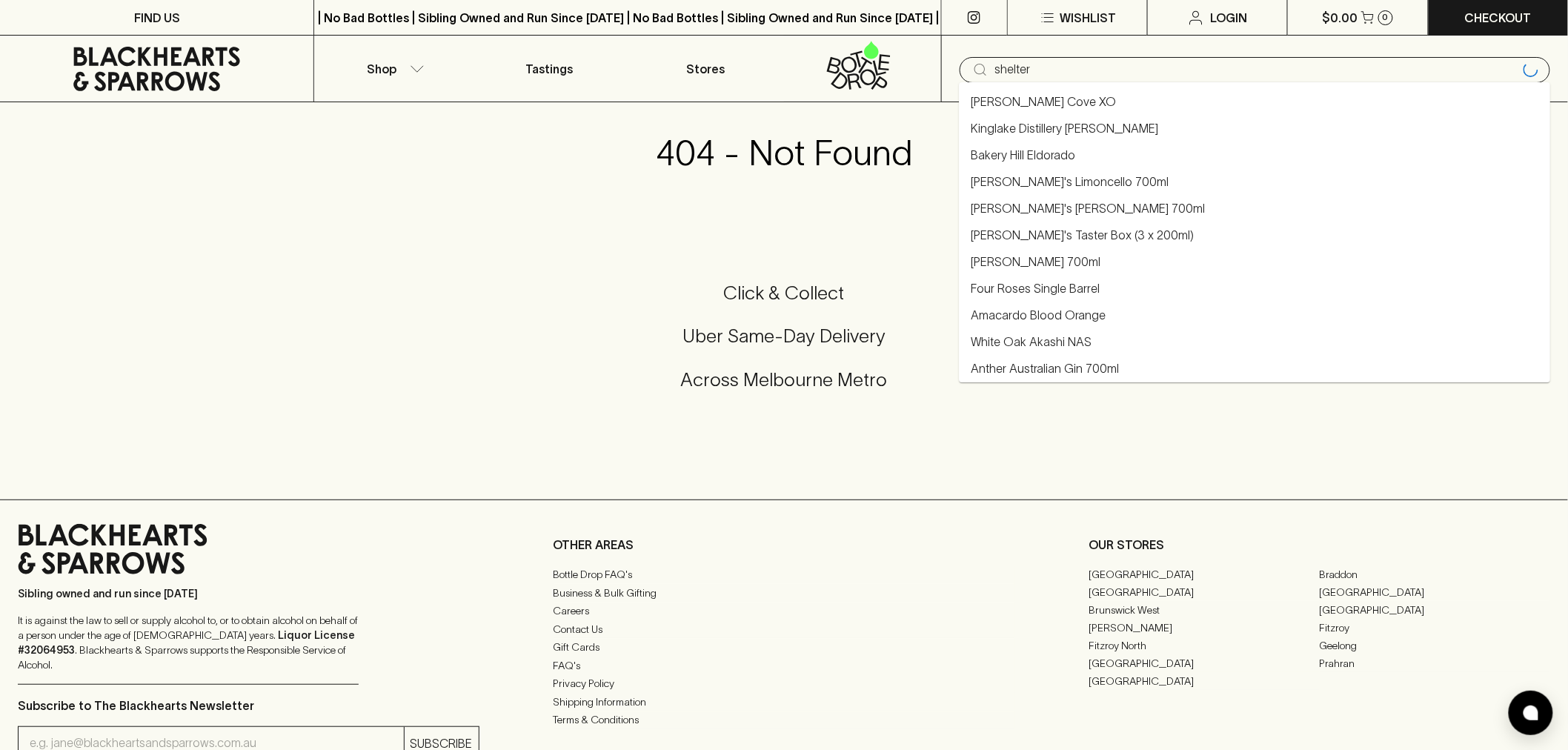
type input "shelter"
